Goal: Navigation & Orientation: Go to known website

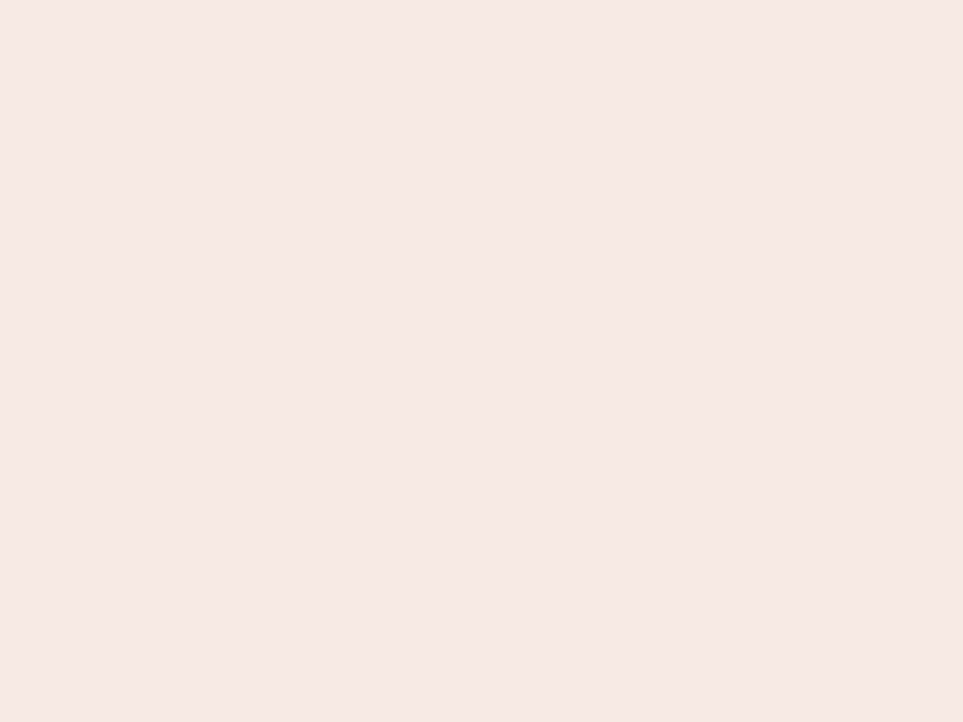
click at [482, 361] on nb-app "Almost there Thank you for registering for Newbook. Your account is under revie…" at bounding box center [481, 361] width 963 height 722
click at [482, 0] on nb-app "Almost there Thank you for registering for Newbook. Your account is under revie…" at bounding box center [481, 361] width 963 height 722
click at [515, 0] on nb-app "Almost there Thank you for registering for Newbook. Your account is under revie…" at bounding box center [481, 361] width 963 height 722
click at [482, 361] on nb-app "Almost there Thank you for registering for Newbook. Your account is under revie…" at bounding box center [481, 361] width 963 height 722
click at [482, 0] on nb-app "Almost there Thank you for registering for Newbook. Your account is under revie…" at bounding box center [481, 361] width 963 height 722
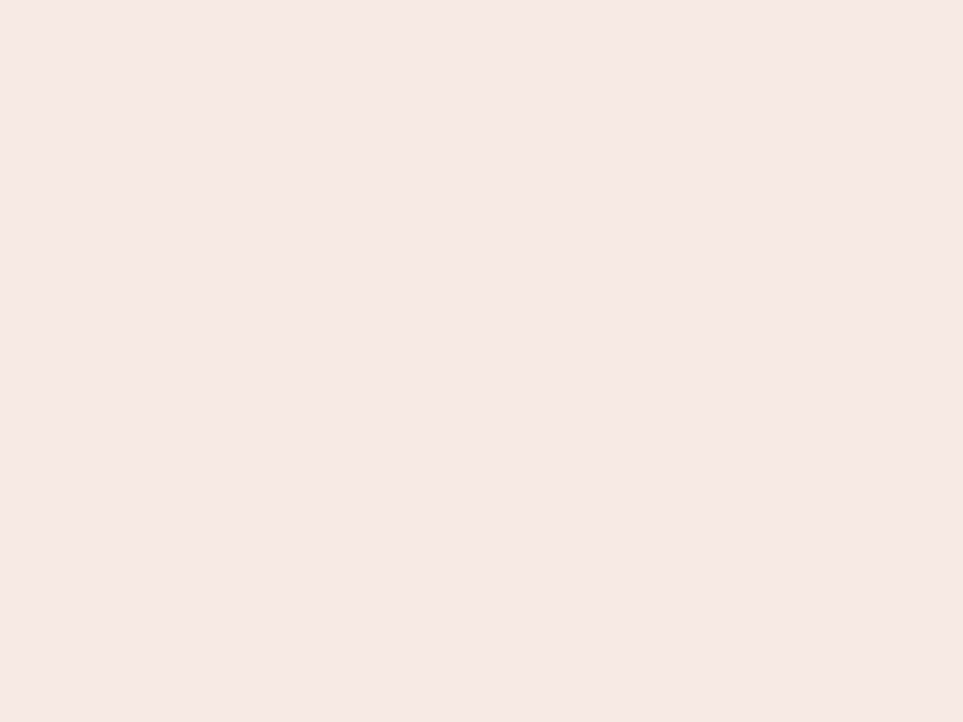
click at [336, 0] on nb-app "Almost there Thank you for registering for Newbook. Your account is under revie…" at bounding box center [481, 361] width 963 height 722
click at [482, 361] on nb-app "Almost there Thank you for registering for Newbook. Your account is under revie…" at bounding box center [481, 361] width 963 height 722
click at [482, 0] on nb-app "Almost there Thank you for registering for Newbook. Your account is under revie…" at bounding box center [481, 361] width 963 height 722
click at [336, 0] on nb-app "Almost there Thank you for registering for Newbook. Your account is under revie…" at bounding box center [481, 361] width 963 height 722
click at [482, 361] on nb-app "Almost there Thank you for registering for Newbook. Your account is under revie…" at bounding box center [481, 361] width 963 height 722
